Goal: Transaction & Acquisition: Obtain resource

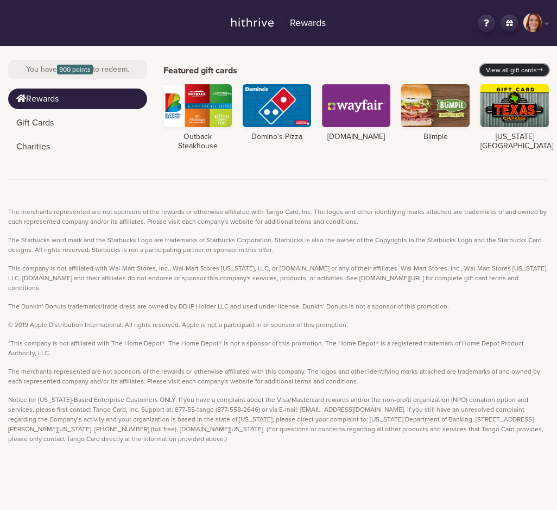
click at [505, 69] on link "View all gift cards" at bounding box center [514, 70] width 69 height 12
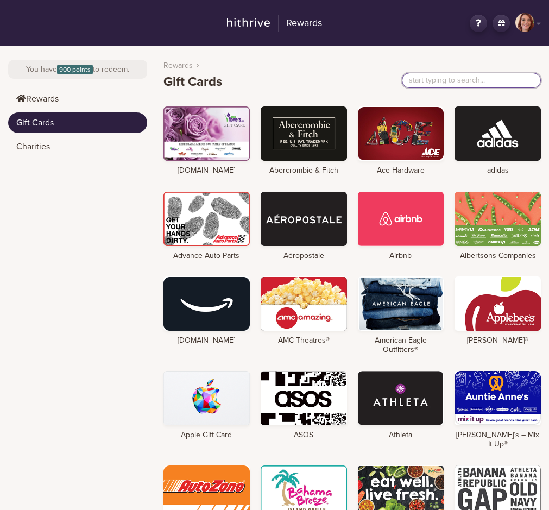
click at [421, 80] on input "text" at bounding box center [471, 80] width 139 height 15
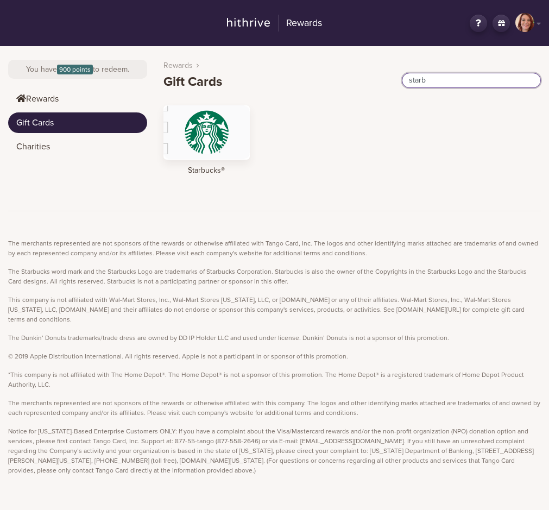
type input "starb"
click at [212, 126] on div at bounding box center [206, 132] width 86 height 54
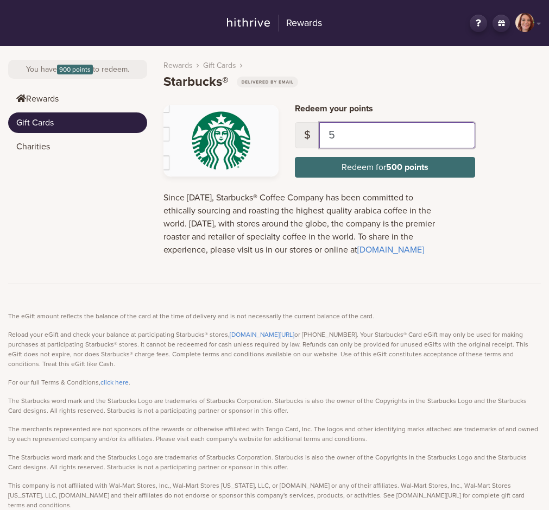
click at [345, 133] on input "5" at bounding box center [397, 135] width 156 height 26
type input "8"
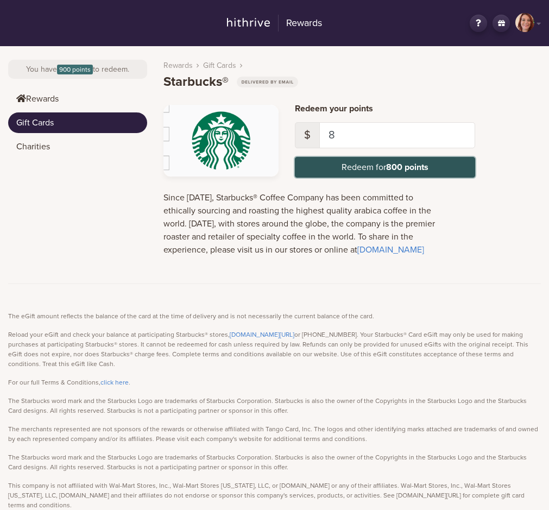
click at [353, 168] on button "Redeem for 800 points" at bounding box center [385, 167] width 181 height 21
